Goal: Task Accomplishment & Management: Use online tool/utility

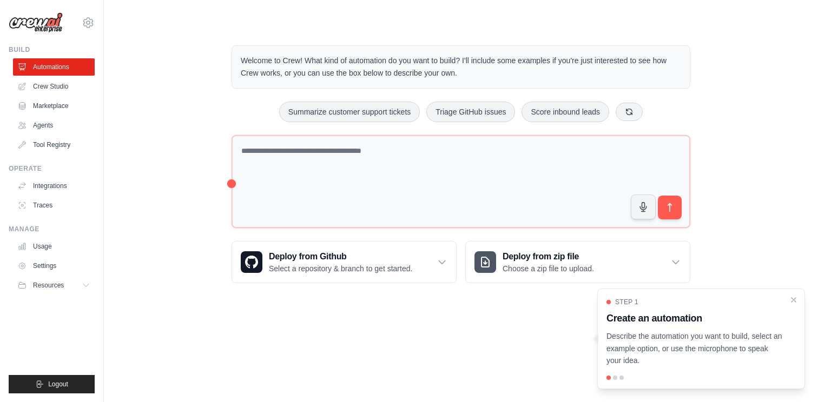
click at [703, 337] on p "Describe the automation you want to build, select an example option, or use the…" at bounding box center [694, 348] width 176 height 37
click at [614, 379] on div at bounding box center [615, 378] width 4 height 4
click at [615, 379] on div at bounding box center [615, 378] width 4 height 4
click at [624, 379] on div at bounding box center [700, 378] width 189 height 4
